Goal: Information Seeking & Learning: Learn about a topic

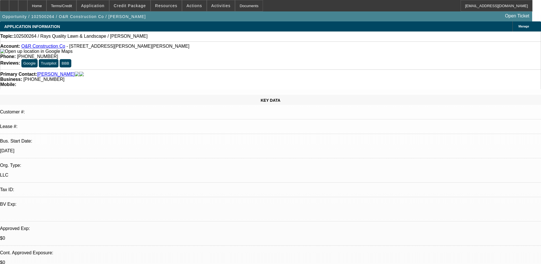
select select "0"
select select "2"
select select "0.1"
select select "4"
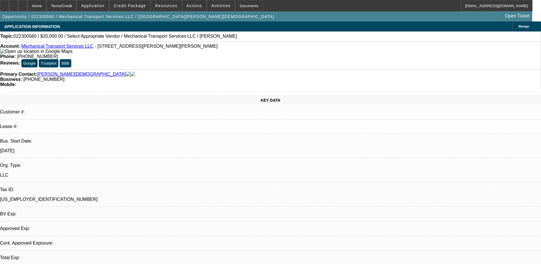
select select "0"
select select "2"
select select "0.1"
select select "4"
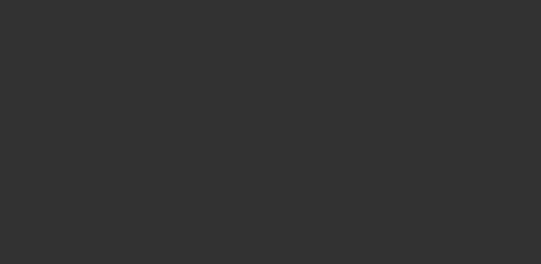
select select "0"
select select "2"
select select "0.1"
select select "4"
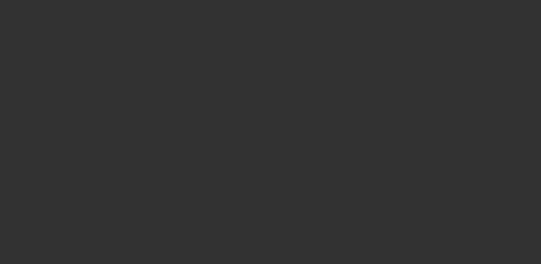
select select "0"
select select "2"
select select "0.1"
select select "4"
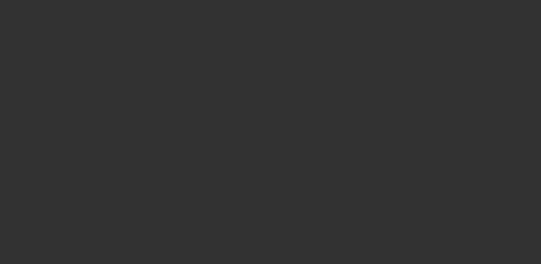
select select "0"
select select "2"
select select "0.1"
select select "4"
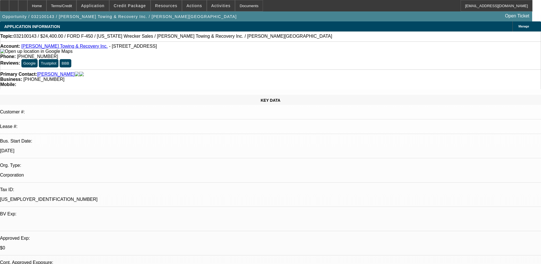
select select "0"
select select "2"
select select "0.1"
select select "0"
select select "2"
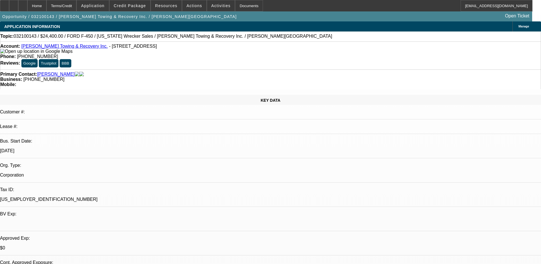
select select "0.1"
select select "0"
select select "2"
select select "0.1"
select select "1"
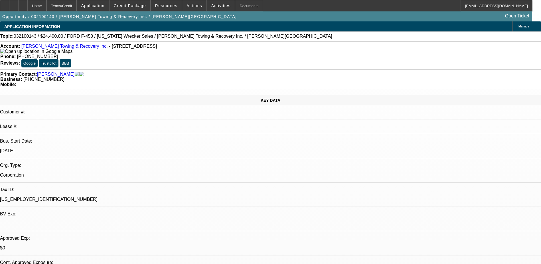
select select "2"
select select "4"
select select "1"
select select "2"
select select "4"
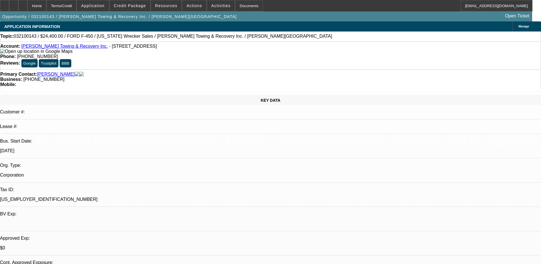
select select "1"
select select "2"
select select "4"
